Goal: Task Accomplishment & Management: Use online tool/utility

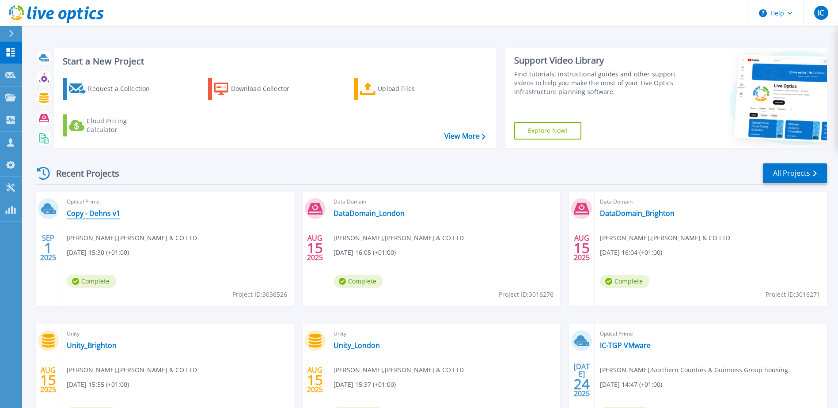
click at [92, 215] on link "Copy - Dehns v1" at bounding box center [93, 213] width 53 height 9
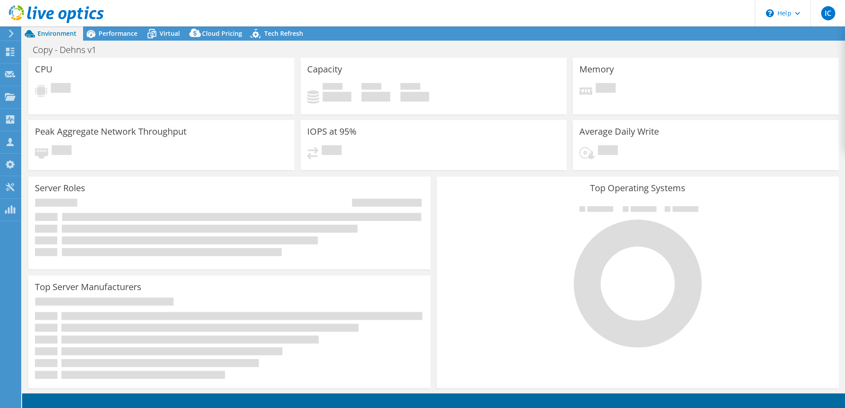
select select "USD"
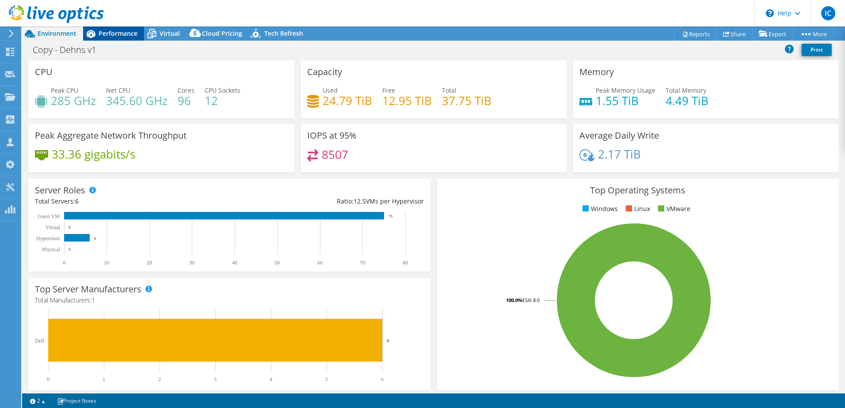
click at [116, 32] on span "Performance" at bounding box center [118, 33] width 39 height 8
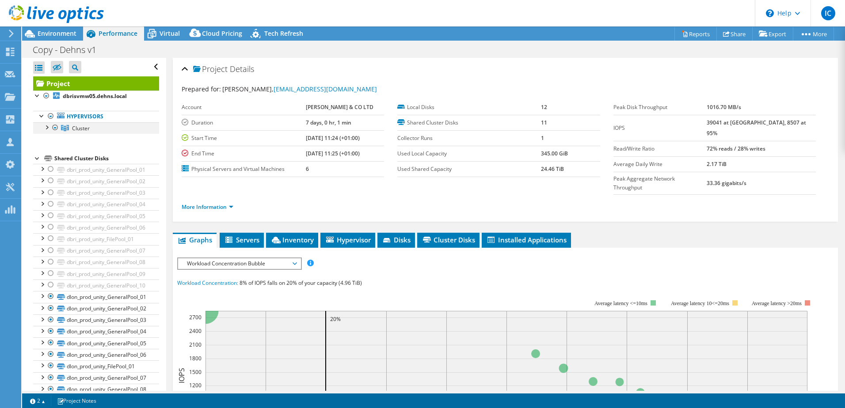
click at [45, 127] on div at bounding box center [46, 126] width 9 height 9
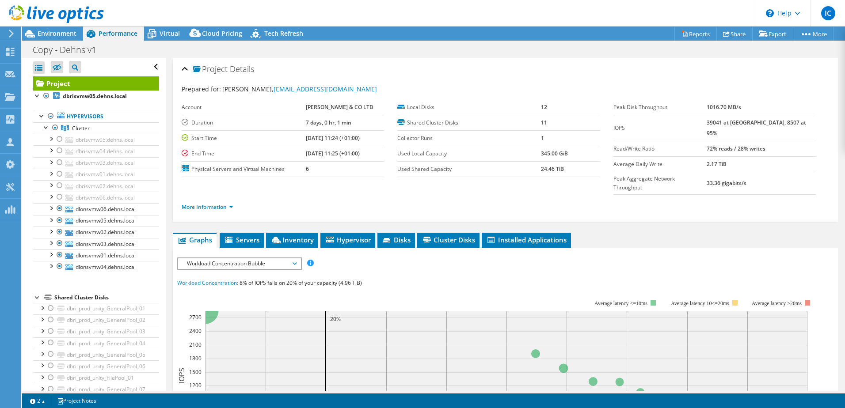
scroll to position [44, 0]
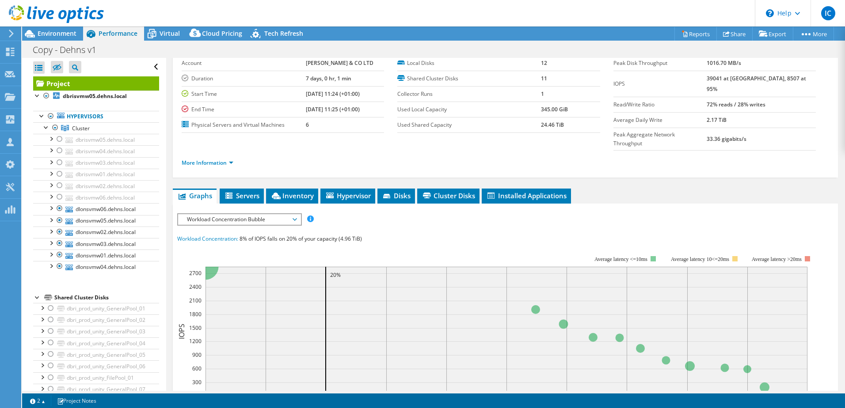
click at [239, 214] on span "Workload Concentration Bubble" at bounding box center [239, 219] width 114 height 11
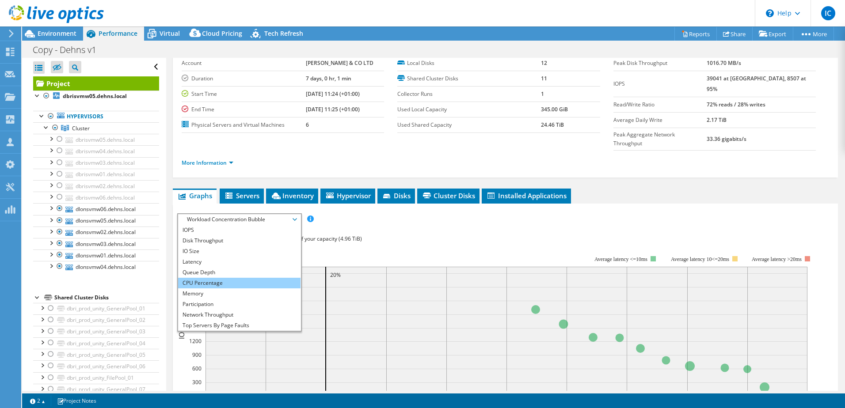
click at [216, 278] on li "CPU Percentage" at bounding box center [239, 283] width 122 height 11
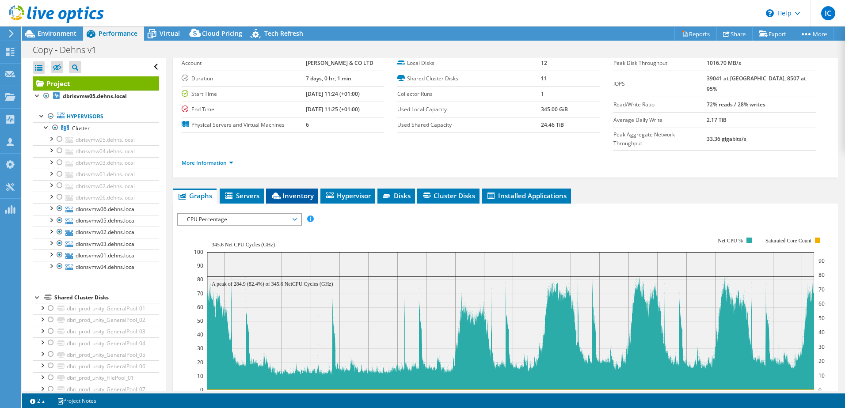
click at [298, 191] on span "Inventory" at bounding box center [291, 195] width 43 height 9
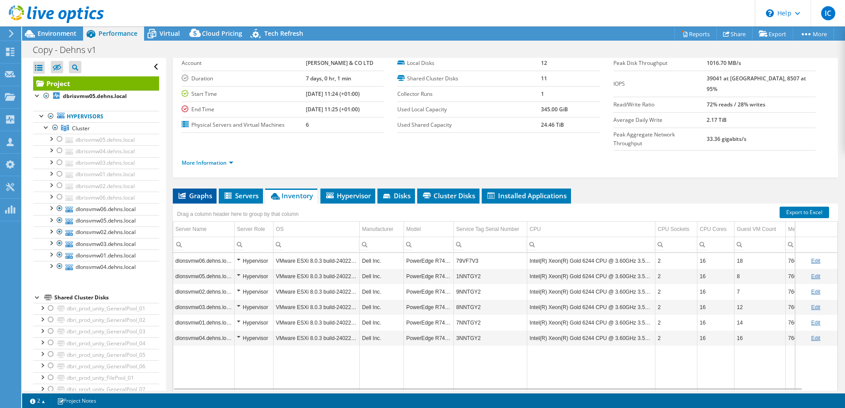
click at [197, 191] on span "Graphs" at bounding box center [194, 195] width 35 height 9
